Goal: Information Seeking & Learning: Learn about a topic

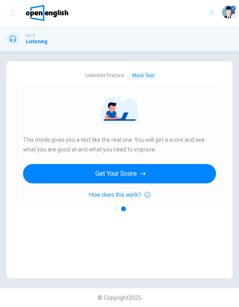
click at [31, 99] on div at bounding box center [119, 110] width 193 height 35
click at [1, 137] on div "Unlimited Practice Mock Test Unlimited Practice This mode lets you answer as ma…" at bounding box center [119, 169] width 239 height 217
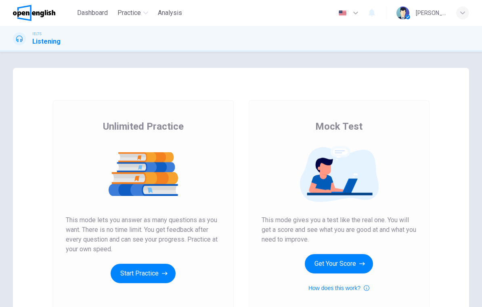
click at [151, 277] on button "Start Practice" at bounding box center [143, 273] width 65 height 19
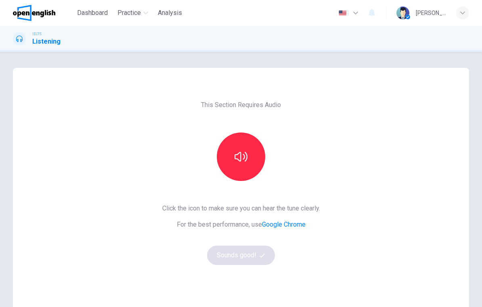
click at [239, 165] on button "button" at bounding box center [241, 156] width 48 height 48
click at [239, 258] on button "Sounds good!" at bounding box center [241, 255] width 68 height 19
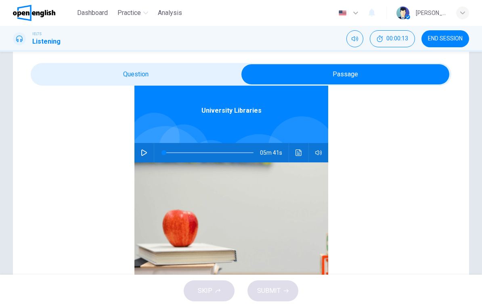
scroll to position [11, 0]
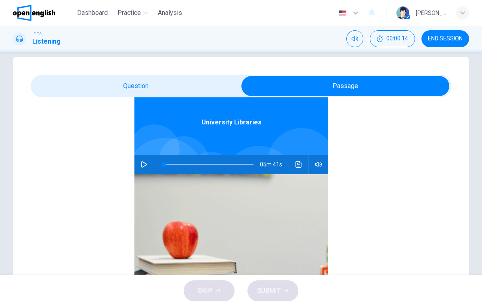
click at [148, 163] on button "button" at bounding box center [144, 164] width 13 height 19
click at [239, 168] on button "Click to see the audio transcription" at bounding box center [298, 164] width 13 height 19
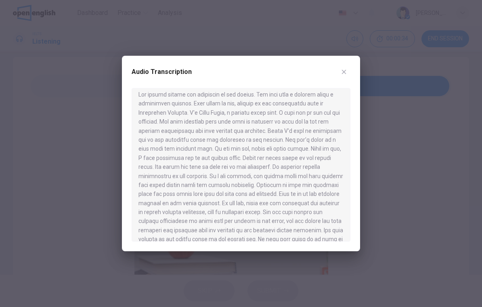
scroll to position [5, 0]
click at [239, 65] on div "Audio Transcription" at bounding box center [241, 153] width 238 height 195
click at [239, 67] on button "button" at bounding box center [344, 71] width 13 height 13
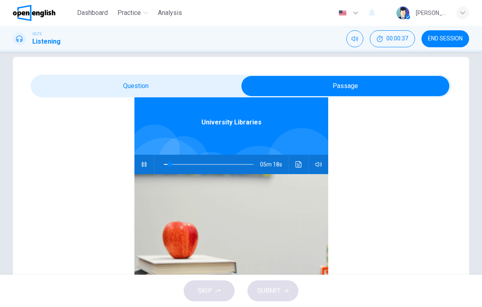
click at [239, 161] on icon "button" at bounding box center [318, 164] width 6 height 6
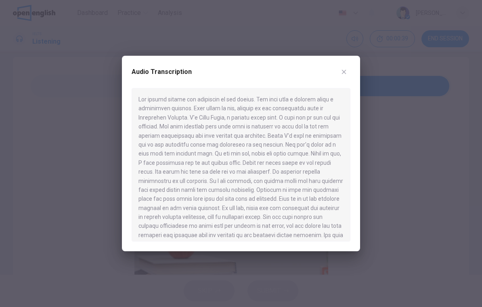
click at [239, 64] on div "Audio Transcription" at bounding box center [241, 153] width 238 height 195
click at [239, 67] on div "Audio Transcription" at bounding box center [241, 76] width 219 height 23
click at [239, 74] on icon "button" at bounding box center [344, 72] width 6 height 6
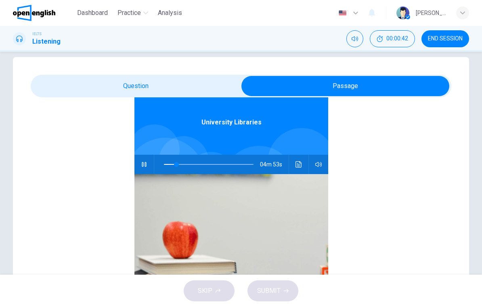
click at [176, 166] on span at bounding box center [176, 164] width 5 height 5
click at [239, 36] on icon "Mute" at bounding box center [355, 39] width 6 height 6
click at [239, 35] on button "Unmute" at bounding box center [354, 38] width 17 height 17
click at [145, 165] on icon "button" at bounding box center [144, 164] width 6 height 6
click at [144, 165] on icon "button" at bounding box center [144, 164] width 6 height 6
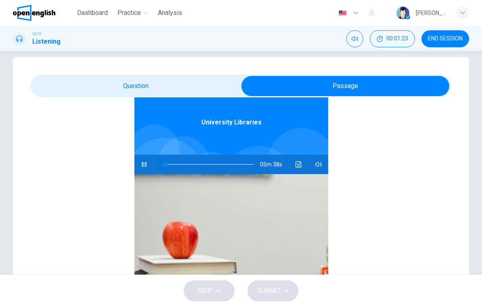
click at [143, 164] on icon "button" at bounding box center [144, 164] width 4 height 5
click at [142, 167] on icon "button" at bounding box center [144, 164] width 6 height 6
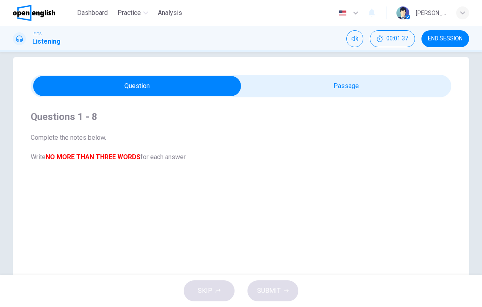
scroll to position [0, 0]
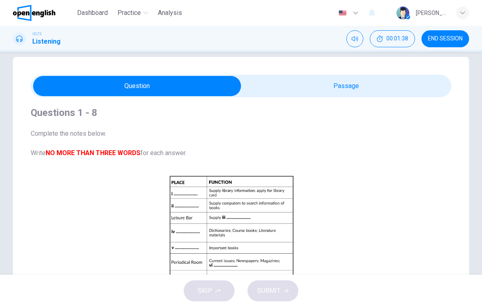
click at [96, 144] on span "Complete the notes below. Write NO MORE THAN THREE WORDS for each answer." at bounding box center [231, 143] width 401 height 29
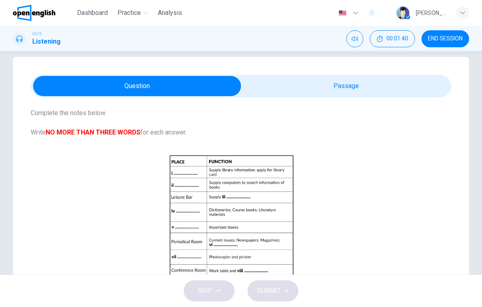
scroll to position [58, 0]
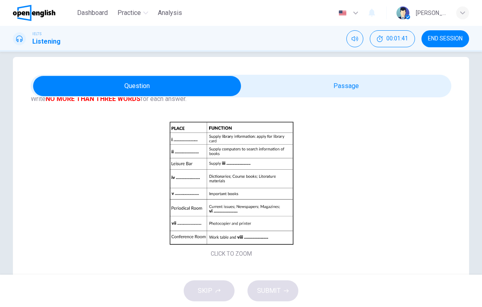
click at [239, 181] on button "Click to Zoom" at bounding box center [231, 189] width 70 height 19
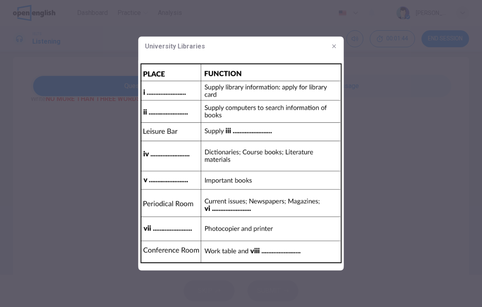
click at [95, 61] on div at bounding box center [241, 153] width 482 height 307
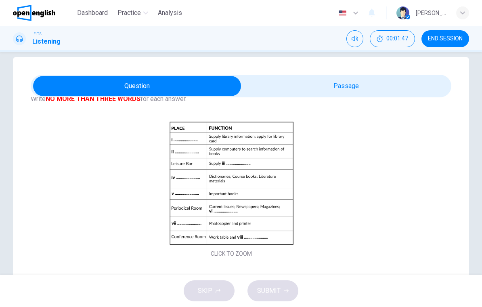
click at [239, 44] on button "00:01:47" at bounding box center [392, 38] width 45 height 17
click at [239, 39] on button "Mute" at bounding box center [392, 38] width 17 height 17
click at [239, 40] on button "Unmute" at bounding box center [392, 38] width 17 height 17
click at [239, 38] on icon "Show" at bounding box center [411, 34] width 6 height 6
click at [23, 43] on div at bounding box center [19, 38] width 13 height 13
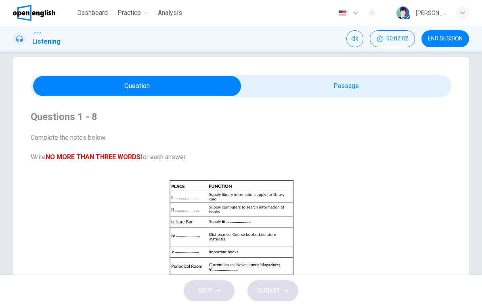
scroll to position [0, 0]
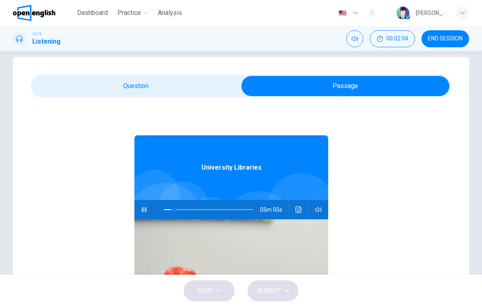
click at [239, 42] on button "Mute" at bounding box center [354, 38] width 17 height 17
click at [239, 43] on button "00:02:06" at bounding box center [392, 38] width 45 height 17
click at [239, 213] on button "button" at bounding box center [318, 209] width 13 height 19
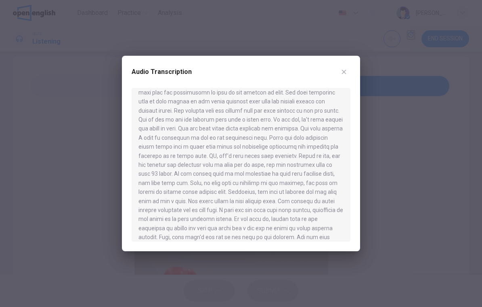
scroll to position [304, 0]
click at [239, 71] on button "button" at bounding box center [344, 71] width 13 height 13
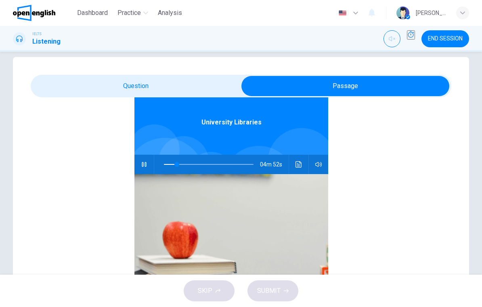
scroll to position [45, 0]
click at [147, 166] on icon "button" at bounding box center [144, 164] width 6 height 6
click at [145, 164] on icon "button" at bounding box center [144, 164] width 6 height 6
click at [178, 167] on span at bounding box center [209, 164] width 90 height 17
click at [197, 168] on span at bounding box center [209, 164] width 90 height 17
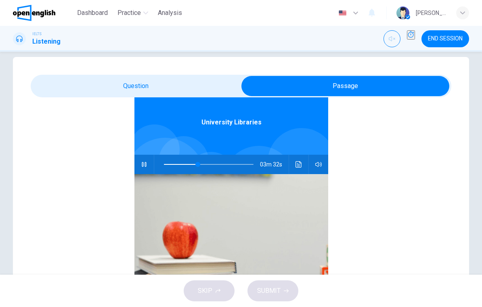
type input "**"
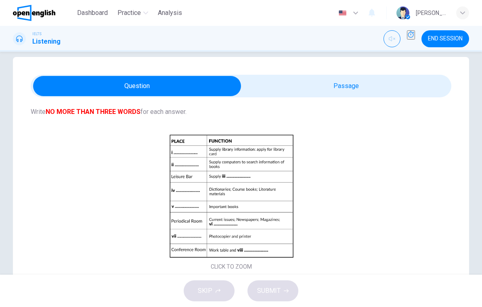
click at [21, 41] on icon at bounding box center [19, 39] width 6 height 6
click at [24, 42] on div at bounding box center [19, 38] width 13 height 13
click at [92, 14] on span "Dashboard" at bounding box center [92, 13] width 31 height 10
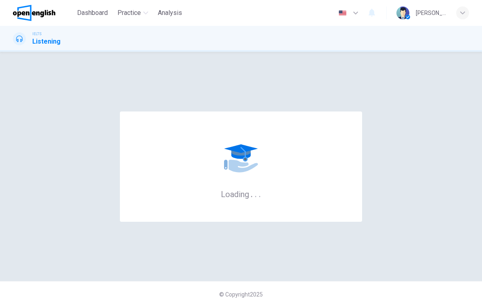
scroll to position [0, 0]
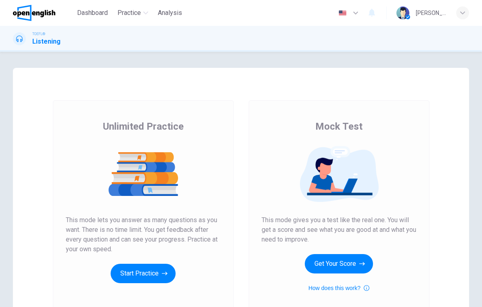
click at [162, 275] on icon "button" at bounding box center [165, 273] width 6 height 8
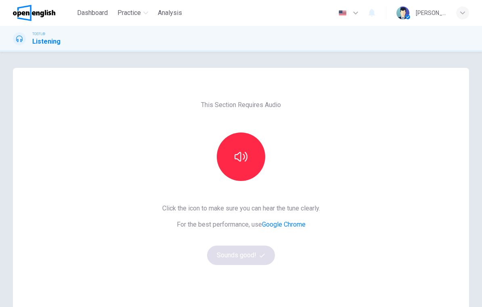
click at [242, 159] on icon "button" at bounding box center [241, 156] width 13 height 13
click at [240, 160] on icon "button" at bounding box center [241, 157] width 13 height 10
click at [243, 158] on icon "button" at bounding box center [241, 156] width 13 height 13
click at [241, 160] on icon "button" at bounding box center [241, 156] width 13 height 13
click at [243, 159] on icon "button" at bounding box center [241, 156] width 13 height 13
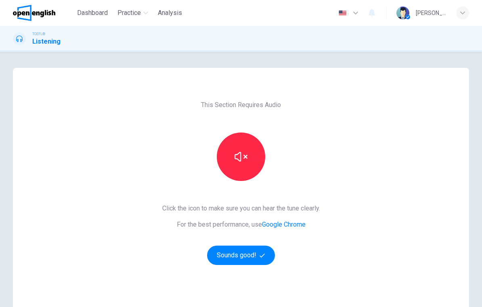
click at [245, 157] on icon "button" at bounding box center [241, 157] width 13 height 10
click at [253, 152] on button "button" at bounding box center [241, 156] width 48 height 48
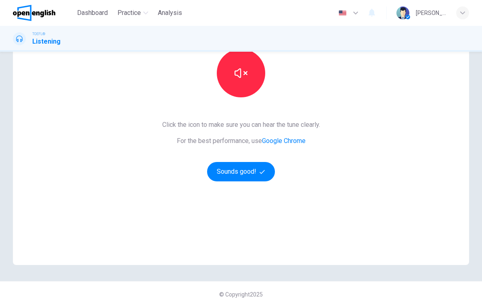
scroll to position [84, 0]
click at [240, 76] on icon "button" at bounding box center [241, 73] width 13 height 10
click at [241, 77] on icon "button" at bounding box center [241, 73] width 13 height 10
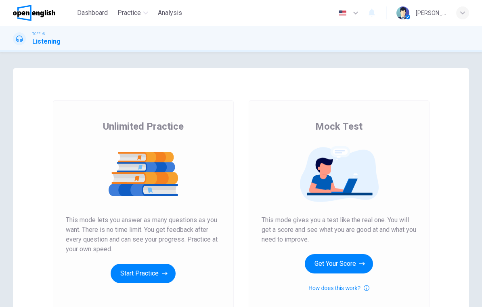
click at [140, 276] on button "Start Practice" at bounding box center [143, 273] width 65 height 19
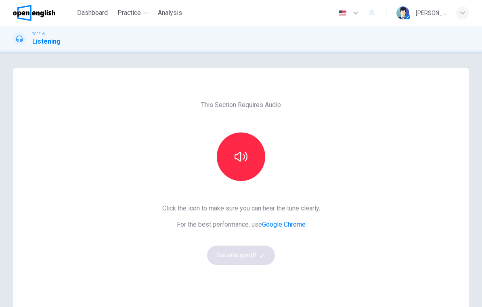
click at [244, 155] on icon "button" at bounding box center [241, 157] width 13 height 10
click at [242, 156] on icon "button" at bounding box center [241, 156] width 13 height 13
click at [242, 157] on icon "button" at bounding box center [241, 156] width 13 height 13
click at [364, 13] on button "button" at bounding box center [348, 13] width 29 height 16
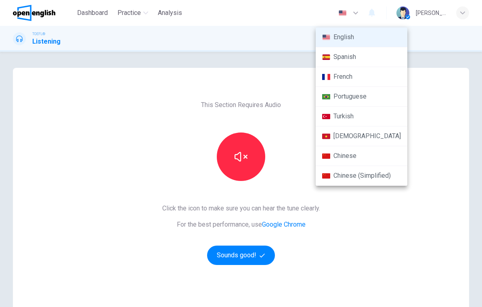
click at [383, 13] on div at bounding box center [241, 153] width 482 height 307
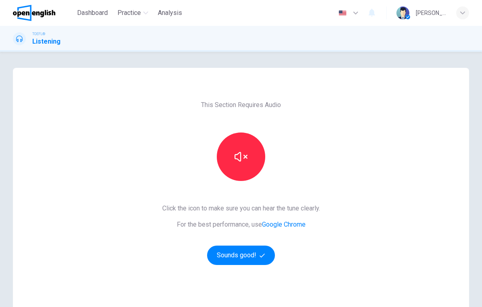
click at [249, 159] on button "button" at bounding box center [241, 156] width 48 height 48
click at [241, 149] on button "button" at bounding box center [241, 156] width 48 height 48
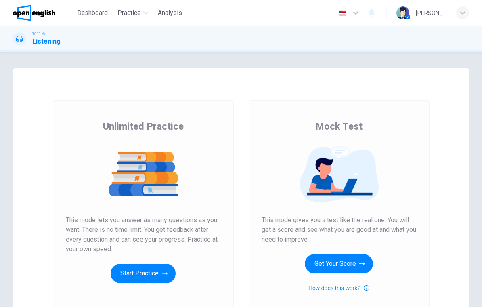
click at [147, 270] on button "Start Practice" at bounding box center [143, 273] width 65 height 19
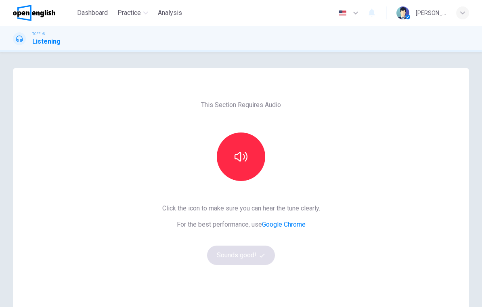
click at [252, 148] on button "button" at bounding box center [241, 156] width 48 height 48
click at [255, 254] on button "Sounds good!" at bounding box center [241, 255] width 68 height 19
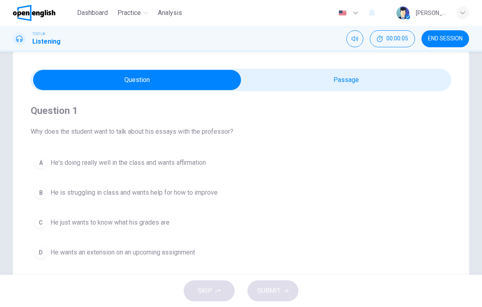
scroll to position [18, 0]
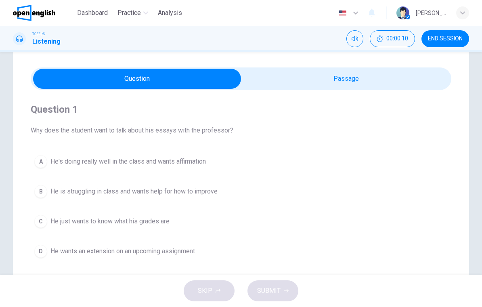
click at [356, 34] on button "Mute" at bounding box center [354, 38] width 17 height 17
click at [358, 32] on button "Unmute" at bounding box center [354, 38] width 17 height 17
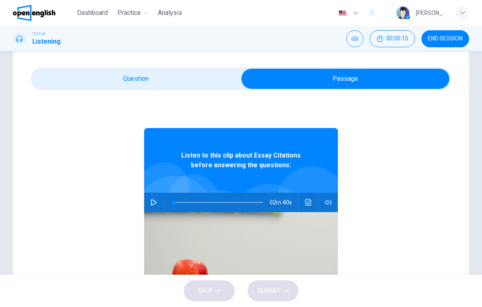
click at [158, 202] on button "button" at bounding box center [153, 202] width 13 height 19
click at [81, 66] on div "Question 1 Why does the student want to talk about his essays with the professo…" at bounding box center [241, 212] width 456 height 325
type input "*"
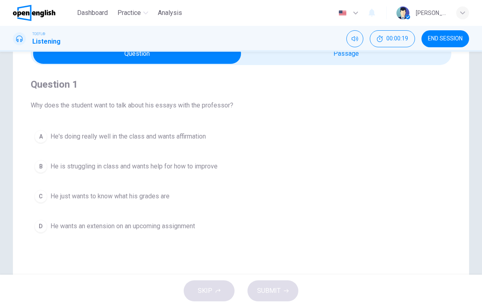
scroll to position [46, 0]
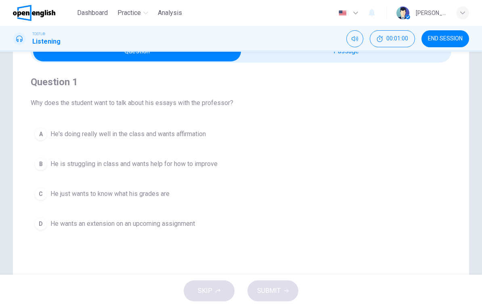
click at [42, 196] on div "C" at bounding box center [40, 193] width 13 height 13
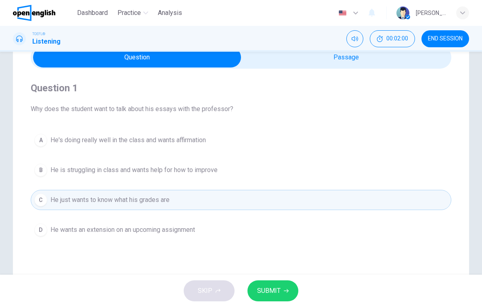
scroll to position [51, 0]
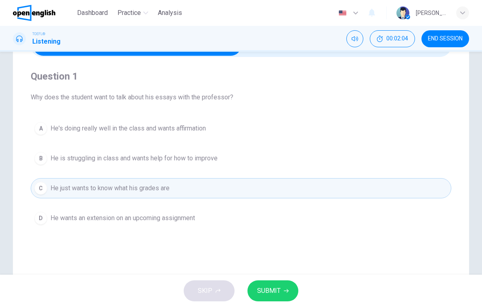
click at [281, 292] on button "SUBMIT" at bounding box center [273, 290] width 51 height 21
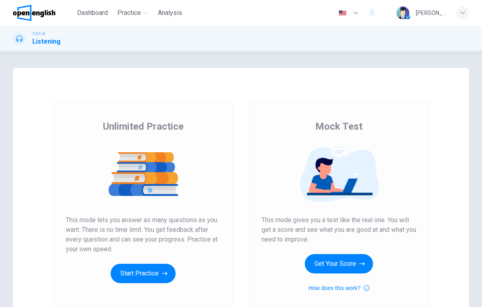
click at [160, 272] on button "Start Practice" at bounding box center [143, 273] width 65 height 19
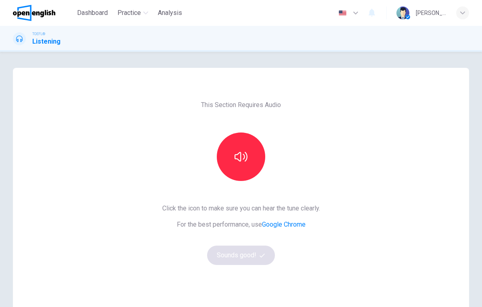
click at [241, 155] on icon "button" at bounding box center [241, 156] width 13 height 13
click at [249, 258] on button "Sounds good!" at bounding box center [241, 255] width 68 height 19
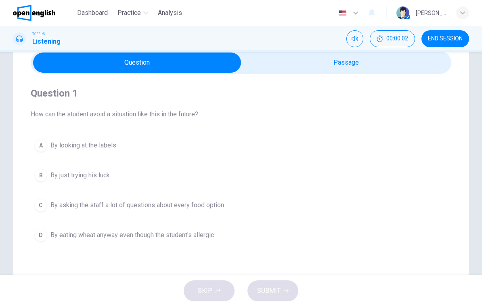
scroll to position [34, 0]
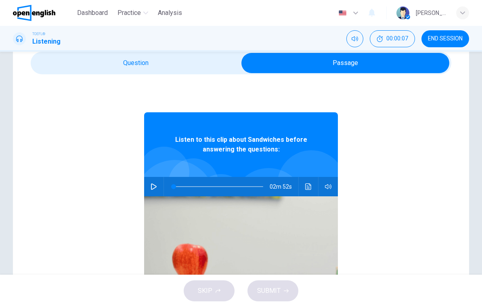
click at [155, 185] on icon "button" at bounding box center [154, 186] width 6 height 6
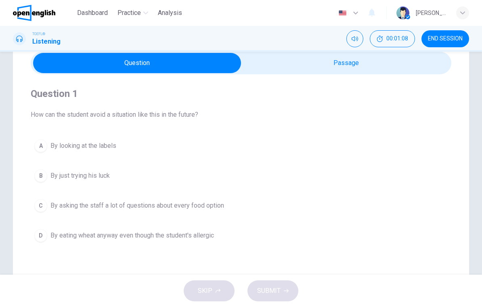
click at [41, 146] on div "A" at bounding box center [40, 145] width 13 height 13
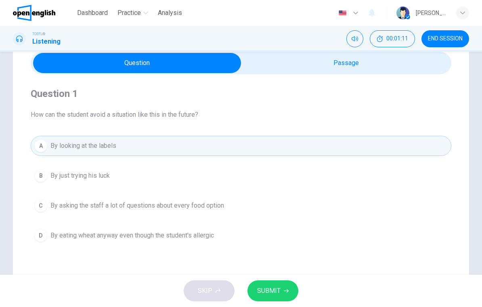
click at [268, 289] on span "SUBMIT" at bounding box center [268, 290] width 23 height 11
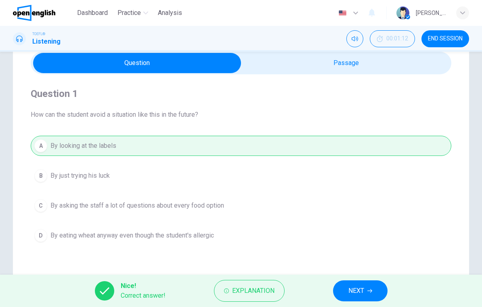
click at [366, 291] on button "NEXT" at bounding box center [360, 290] width 55 height 21
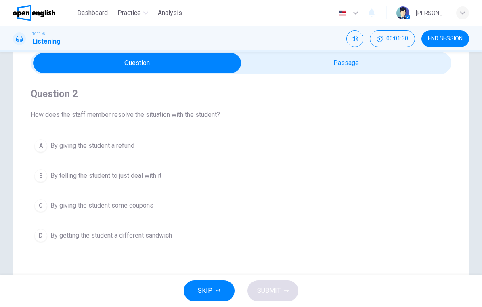
click at [38, 235] on div "D" at bounding box center [40, 235] width 13 height 13
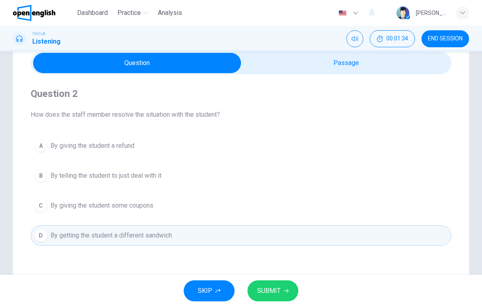
click at [270, 285] on span "SUBMIT" at bounding box center [268, 290] width 23 height 11
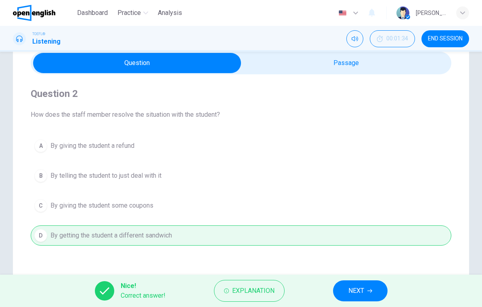
click at [360, 291] on span "NEXT" at bounding box center [357, 290] width 16 height 11
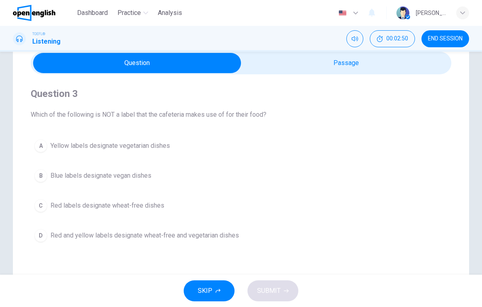
click at [38, 147] on div "A" at bounding box center [40, 145] width 13 height 13
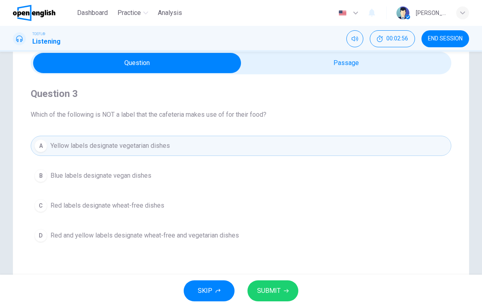
click at [284, 290] on icon "button" at bounding box center [286, 290] width 5 height 5
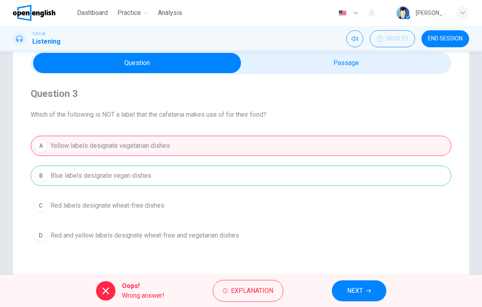
click at [362, 293] on span "NEXT" at bounding box center [355, 290] width 16 height 11
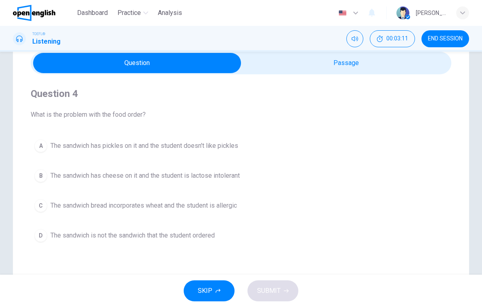
click at [45, 208] on div "C" at bounding box center [40, 205] width 13 height 13
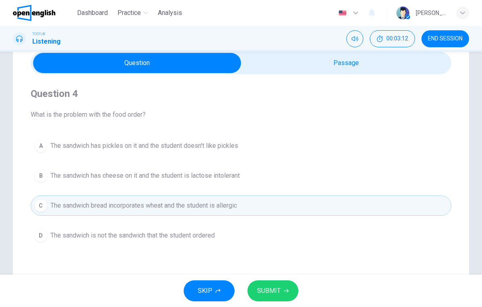
click at [281, 294] on button "SUBMIT" at bounding box center [273, 290] width 51 height 21
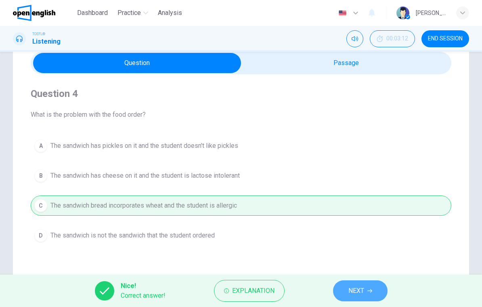
click at [368, 293] on button "NEXT" at bounding box center [360, 290] width 55 height 21
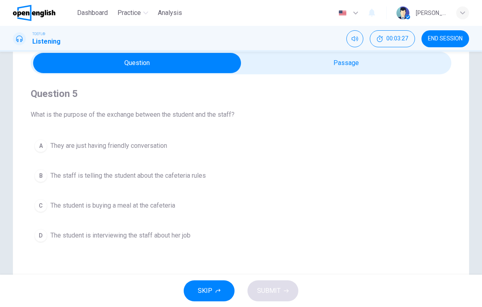
click at [35, 168] on button "B The staff is telling the student about the cafeteria rules" at bounding box center [241, 176] width 421 height 20
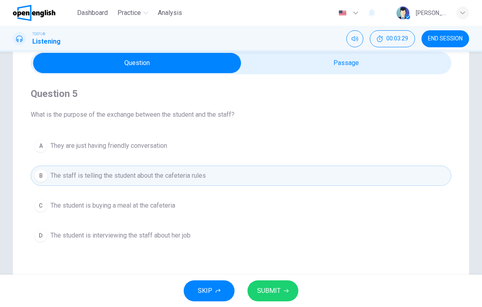
click at [276, 292] on span "SUBMIT" at bounding box center [268, 290] width 23 height 11
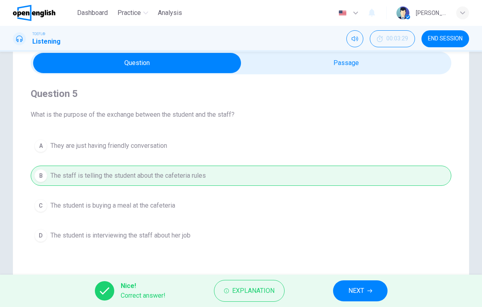
click at [360, 284] on button "NEXT" at bounding box center [360, 290] width 55 height 21
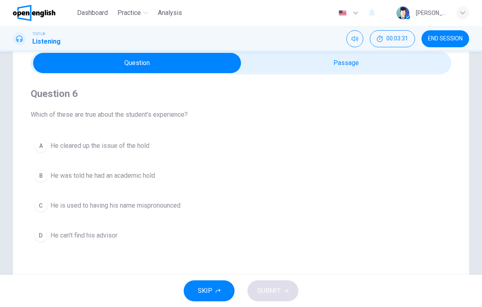
scroll to position [37, 0]
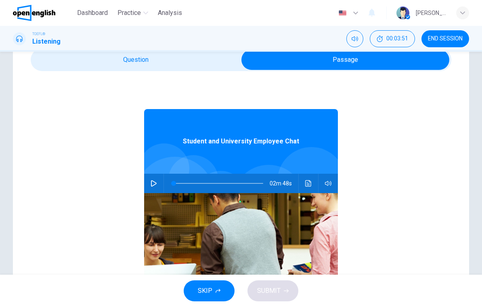
click at [156, 189] on button "button" at bounding box center [153, 183] width 13 height 19
click at [328, 183] on icon "button" at bounding box center [328, 183] width 6 height 6
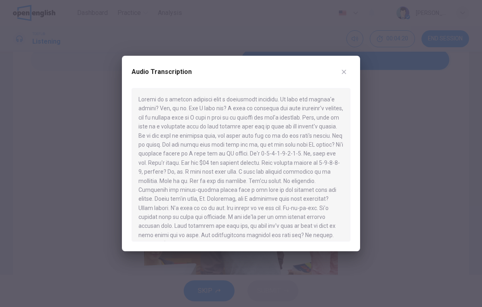
click at [354, 67] on div "Audio Transcription" at bounding box center [241, 153] width 238 height 195
click at [352, 67] on div "Audio Transcription" at bounding box center [241, 153] width 238 height 195
click at [349, 70] on button "button" at bounding box center [344, 71] width 13 height 13
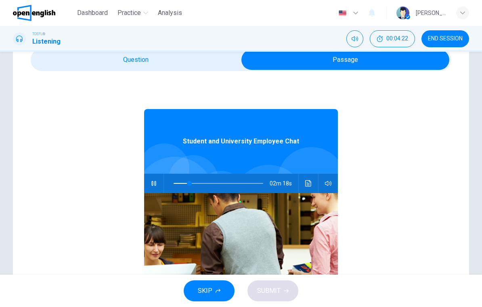
click at [154, 185] on icon "button" at bounding box center [154, 183] width 6 height 6
click at [201, 181] on span at bounding box center [219, 183] width 90 height 17
click at [213, 288] on button "SKIP" at bounding box center [209, 290] width 51 height 21
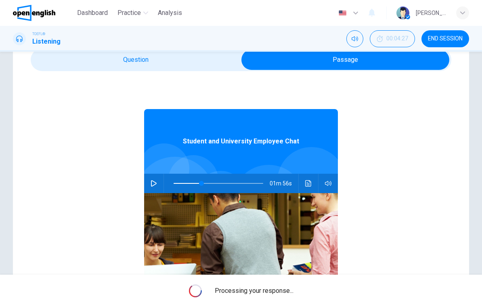
type input "**"
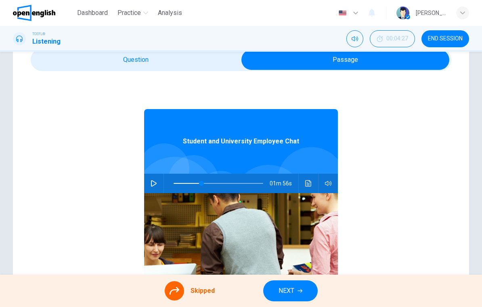
click at [178, 282] on div at bounding box center [174, 290] width 19 height 19
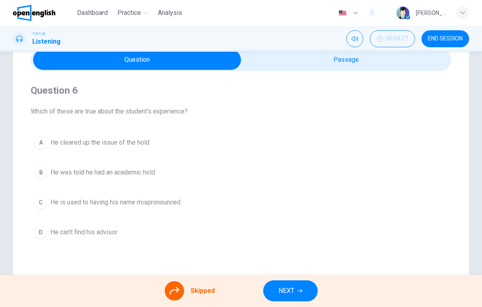
click at [359, 35] on button "Mute" at bounding box center [354, 38] width 17 height 17
click at [399, 36] on span "00:04:27" at bounding box center [397, 39] width 22 height 6
click at [405, 37] on icon "Show" at bounding box center [407, 39] width 6 height 6
click at [349, 38] on button "Unmute" at bounding box center [354, 38] width 17 height 17
click at [297, 290] on button "NEXT" at bounding box center [290, 290] width 55 height 21
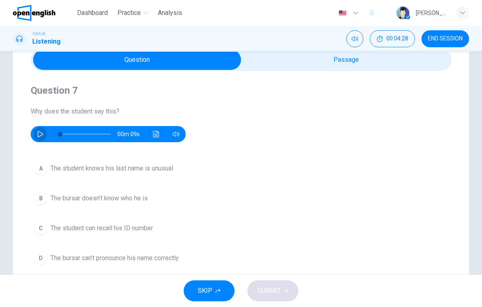
click at [39, 140] on button "button" at bounding box center [40, 134] width 13 height 16
click at [38, 138] on button "button" at bounding box center [40, 134] width 13 height 16
click at [45, 134] on button "button" at bounding box center [40, 134] width 13 height 16
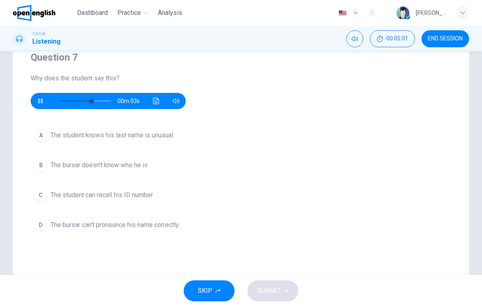
scroll to position [73, 0]
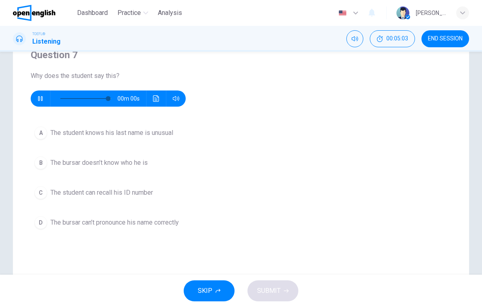
type input "*"
click at [43, 195] on div "C" at bounding box center [40, 192] width 13 height 13
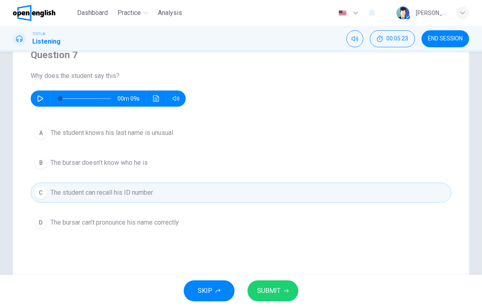
click at [281, 290] on button "SUBMIT" at bounding box center [273, 290] width 51 height 21
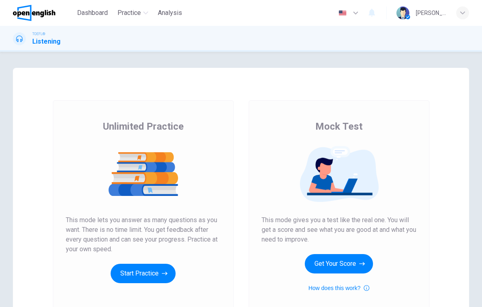
click at [130, 278] on button "Start Practice" at bounding box center [143, 273] width 65 height 19
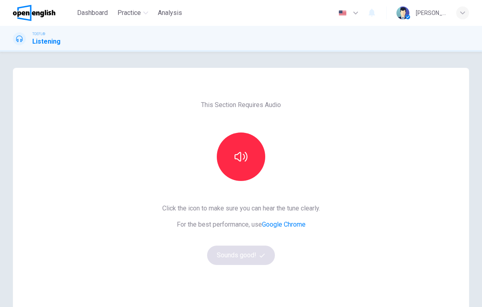
click at [239, 154] on icon "button" at bounding box center [241, 156] width 13 height 13
click at [248, 256] on button "Sounds good!" at bounding box center [241, 255] width 68 height 19
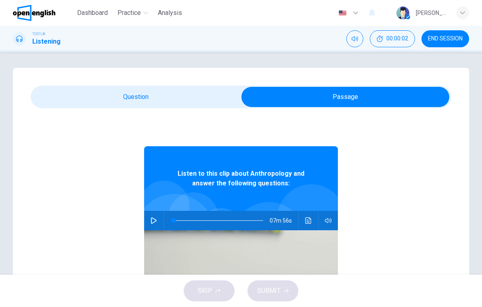
click at [160, 218] on button "button" at bounding box center [153, 220] width 13 height 19
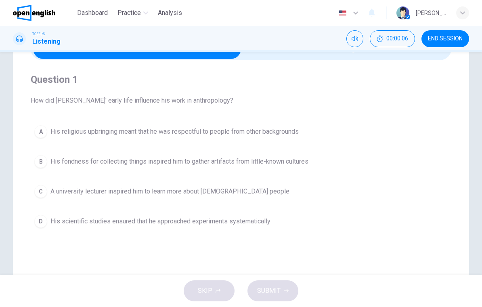
scroll to position [48, 0]
click at [34, 219] on button "D His scientific studies ensured that he approached experiments systematically" at bounding box center [241, 221] width 421 height 20
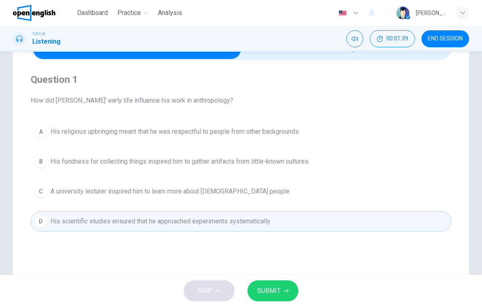
click at [275, 288] on span "SUBMIT" at bounding box center [268, 290] width 23 height 11
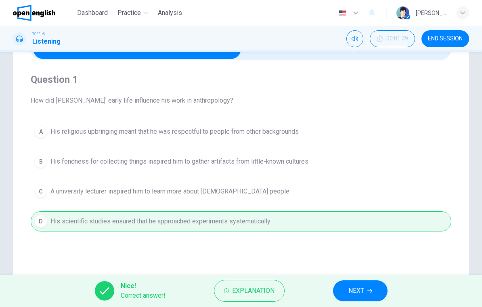
click at [365, 294] on button "NEXT" at bounding box center [360, 290] width 55 height 21
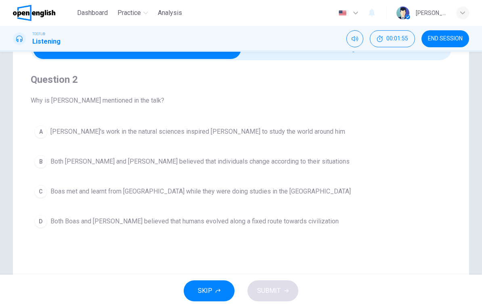
click at [396, 34] on button "00:01:55" at bounding box center [392, 38] width 45 height 17
click at [385, 34] on button "Mute" at bounding box center [392, 38] width 17 height 17
click at [384, 35] on button "Unmute" at bounding box center [392, 38] width 17 height 17
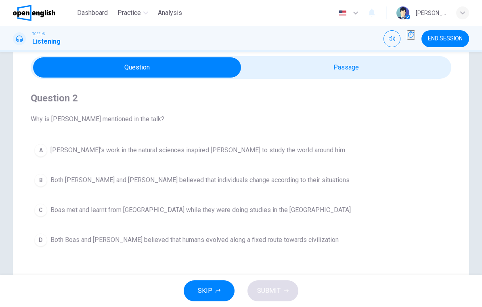
scroll to position [36, 0]
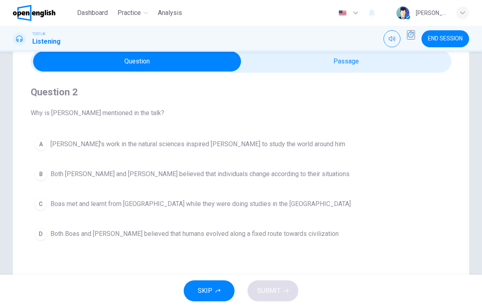
click at [148, 233] on span "Both Boas and [PERSON_NAME] believed that humans evolved along a fixed route to…" at bounding box center [194, 234] width 288 height 10
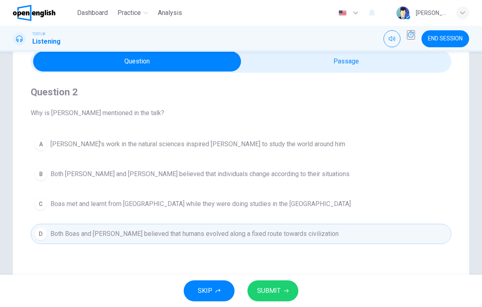
click at [193, 172] on span "Both [PERSON_NAME] and [PERSON_NAME] believed that individuals change according…" at bounding box center [199, 174] width 299 height 10
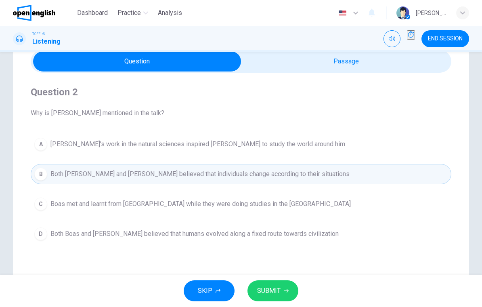
click at [267, 285] on span "SUBMIT" at bounding box center [268, 290] width 23 height 11
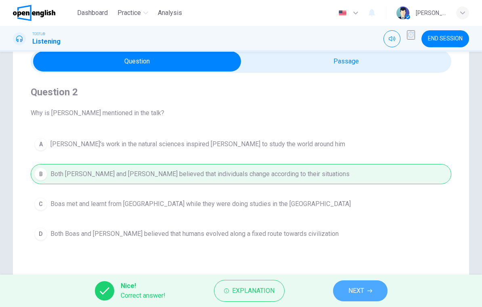
click at [368, 286] on button "NEXT" at bounding box center [360, 290] width 55 height 21
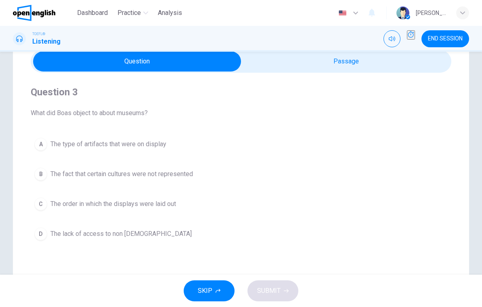
click at [189, 272] on div "Question 3 What did Boas object to about museums? A The type of artifacts that …" at bounding box center [241, 194] width 456 height 325
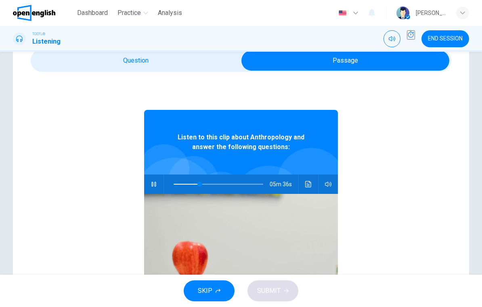
click at [157, 182] on button "button" at bounding box center [153, 183] width 13 height 19
click at [148, 188] on button "button" at bounding box center [153, 183] width 13 height 19
click at [155, 183] on icon "button" at bounding box center [154, 184] width 6 height 6
click at [155, 187] on icon "button" at bounding box center [154, 184] width 6 height 6
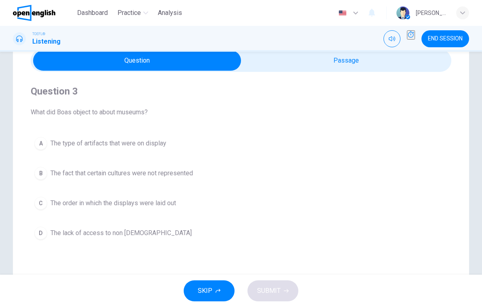
click at [389, 41] on icon "Mute" at bounding box center [392, 39] width 6 height 6
click at [388, 38] on button "Unmute" at bounding box center [392, 38] width 17 height 17
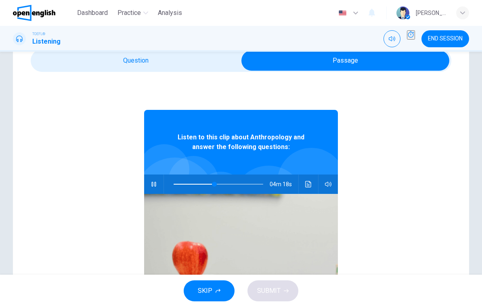
click at [160, 185] on button "button" at bounding box center [153, 183] width 13 height 19
click at [154, 184] on icon "button" at bounding box center [154, 184] width 6 height 6
click at [157, 187] on button "button" at bounding box center [153, 183] width 13 height 19
click at [156, 185] on icon "button" at bounding box center [154, 184] width 6 height 6
click at [155, 185] on icon "button" at bounding box center [154, 184] width 6 height 6
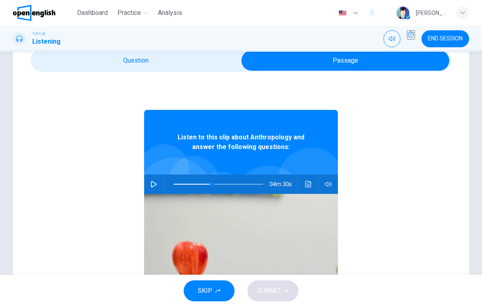
click at [155, 183] on icon "button" at bounding box center [154, 184] width 6 height 6
click at [156, 181] on icon "button" at bounding box center [154, 184] width 6 height 6
click at [156, 183] on icon "button" at bounding box center [154, 184] width 6 height 6
click at [155, 189] on button "button" at bounding box center [153, 183] width 13 height 19
click at [154, 187] on icon "button" at bounding box center [154, 184] width 6 height 6
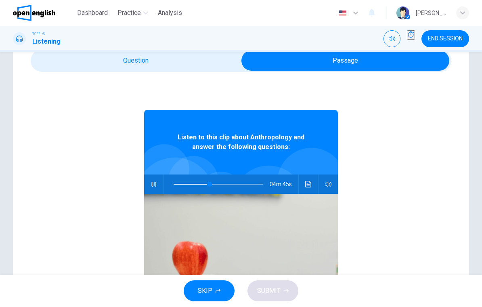
click at [212, 187] on span at bounding box center [209, 184] width 5 height 5
click at [155, 186] on icon "button" at bounding box center [153, 184] width 4 height 5
click at [155, 185] on icon "button" at bounding box center [154, 184] width 6 height 6
click at [154, 181] on button "button" at bounding box center [153, 183] width 13 height 19
click at [211, 187] on span at bounding box center [210, 184] width 5 height 5
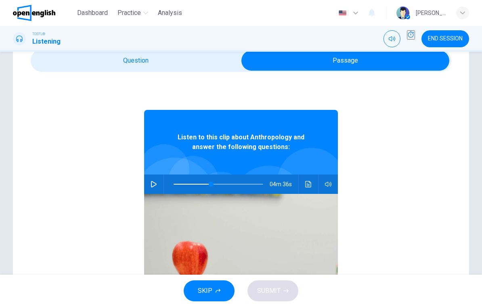
click at [157, 187] on button "button" at bounding box center [153, 183] width 13 height 19
click at [158, 179] on button "button" at bounding box center [153, 183] width 13 height 19
click at [309, 189] on button "Click to see the audio transcription" at bounding box center [308, 183] width 13 height 19
type input "**"
